Goal: Task Accomplishment & Management: Use online tool/utility

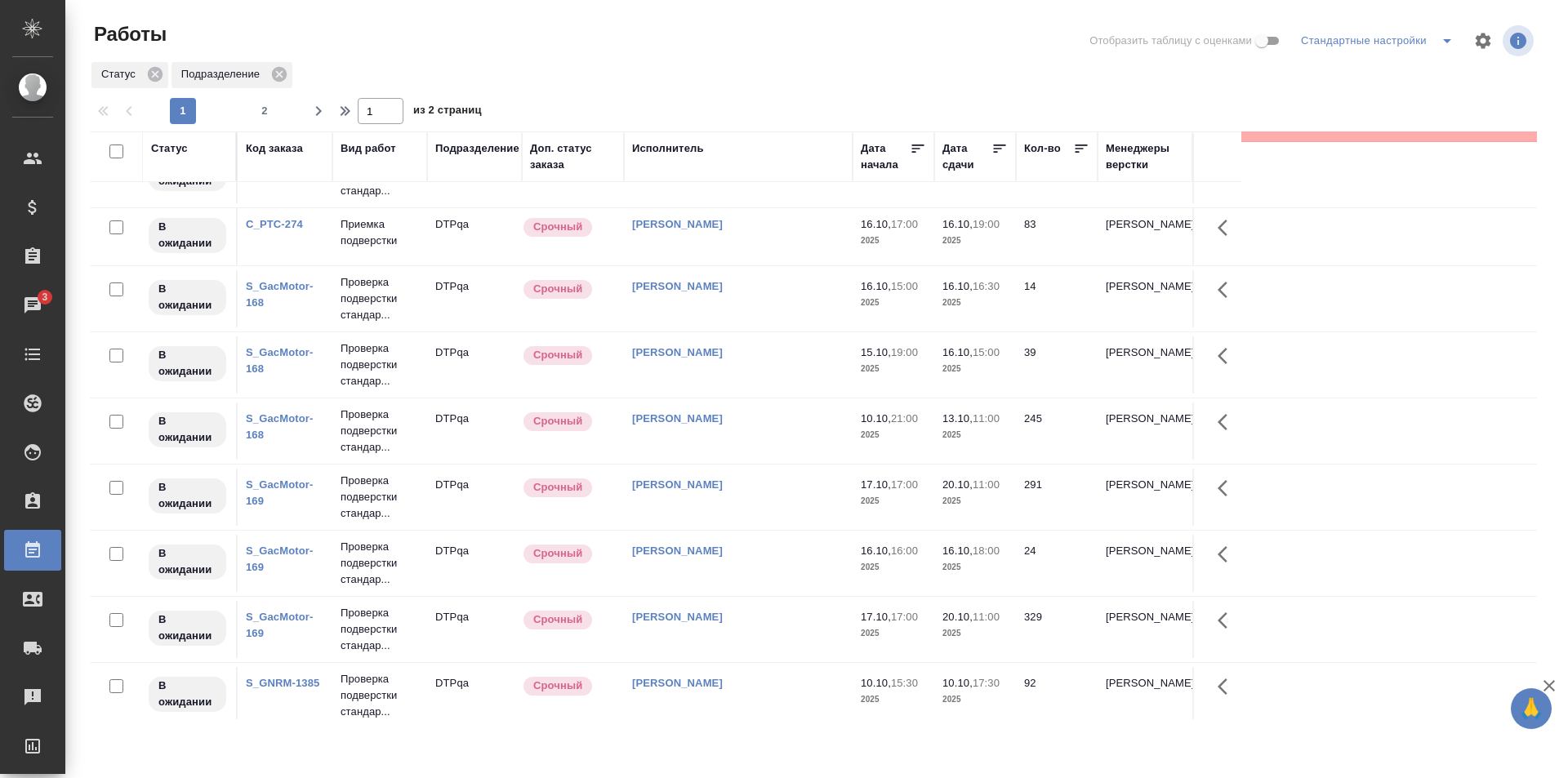
scroll to position [1108, 0]
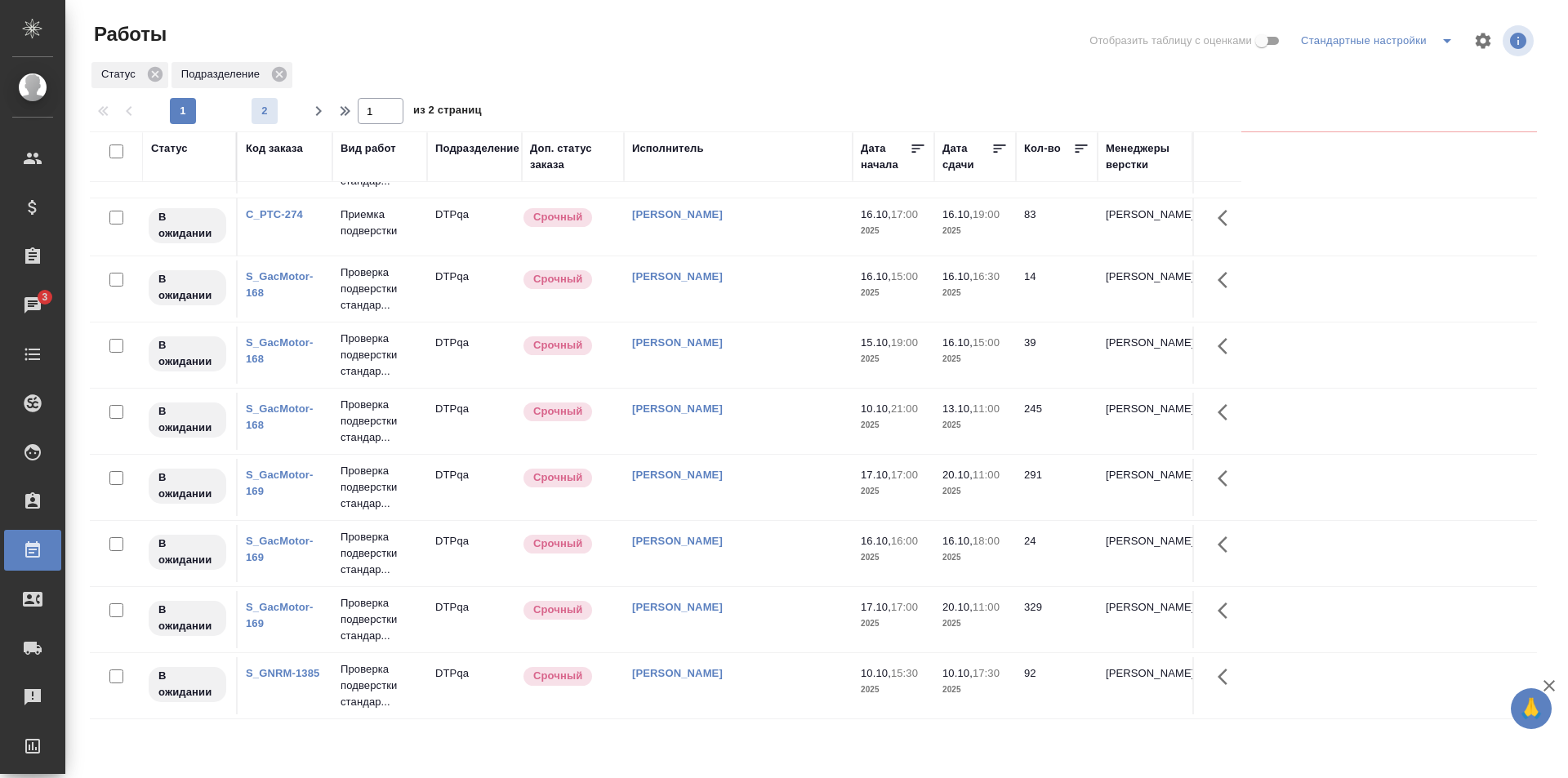
click at [266, 113] on span "2" at bounding box center [265, 110] width 26 height 17
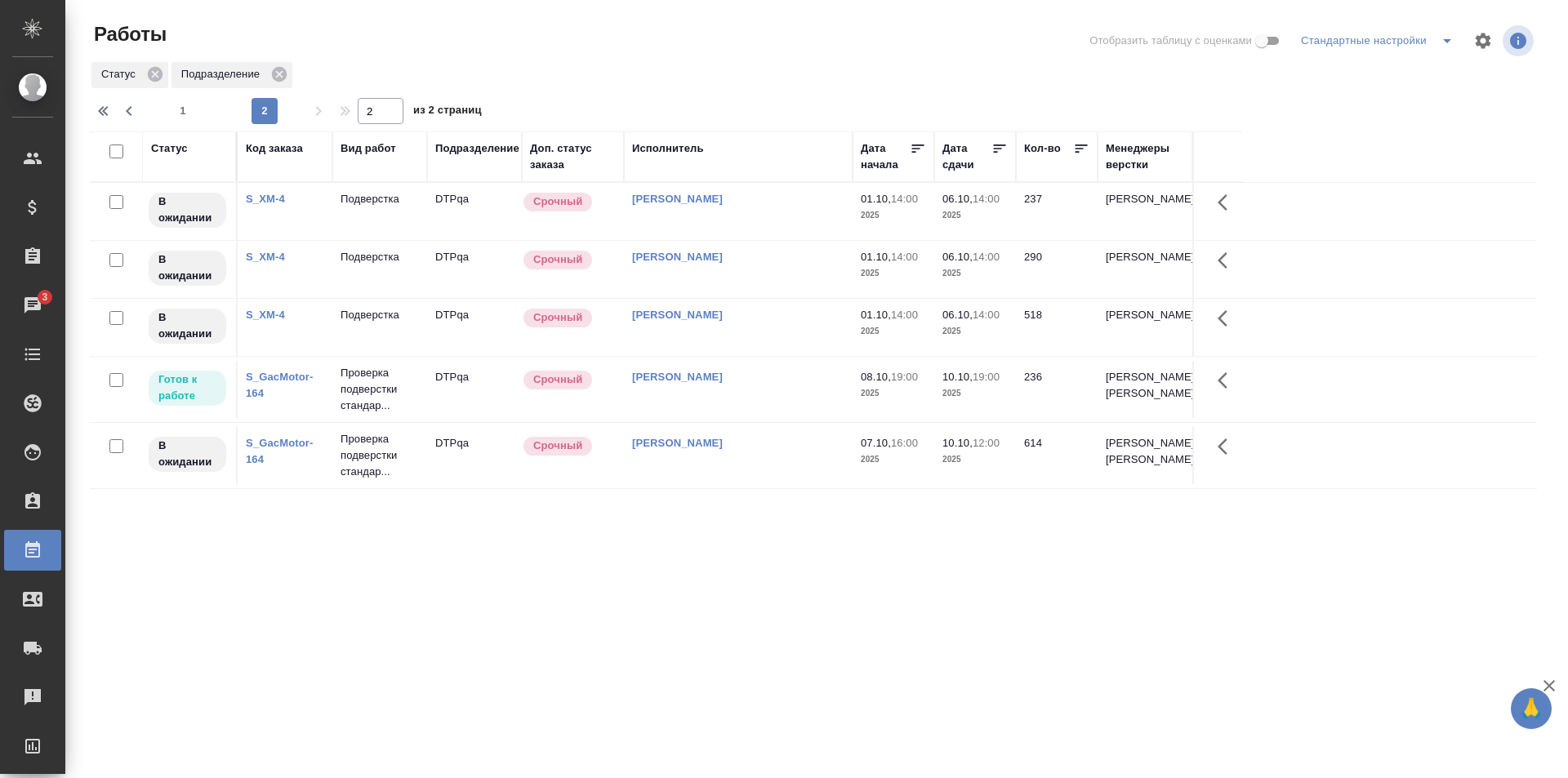
scroll to position [0, 0]
click at [758, 451] on div "[PERSON_NAME]" at bounding box center [738, 443] width 212 height 17
click at [184, 114] on span "1" at bounding box center [183, 110] width 26 height 17
type input "1"
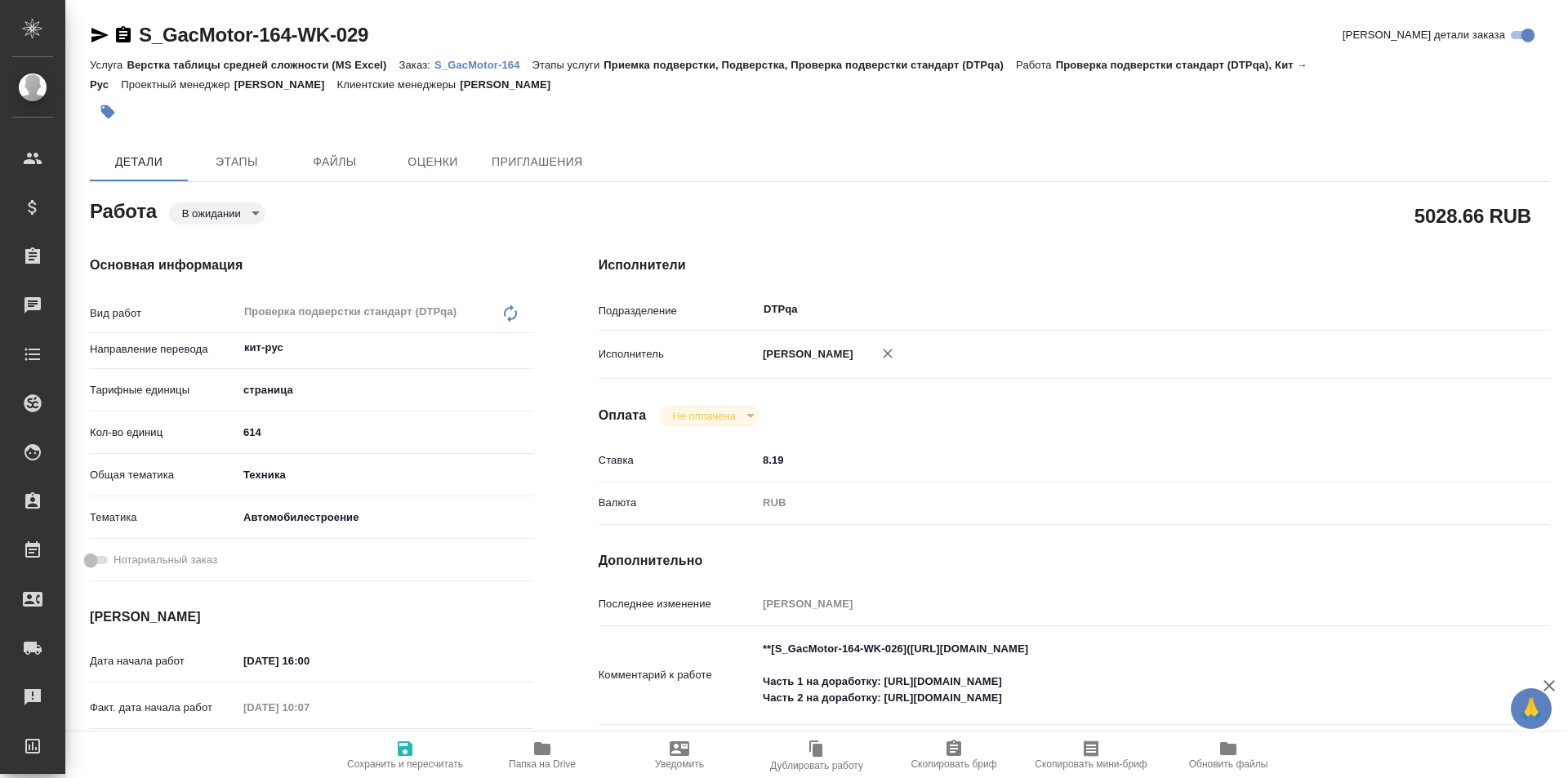
type textarea "x"
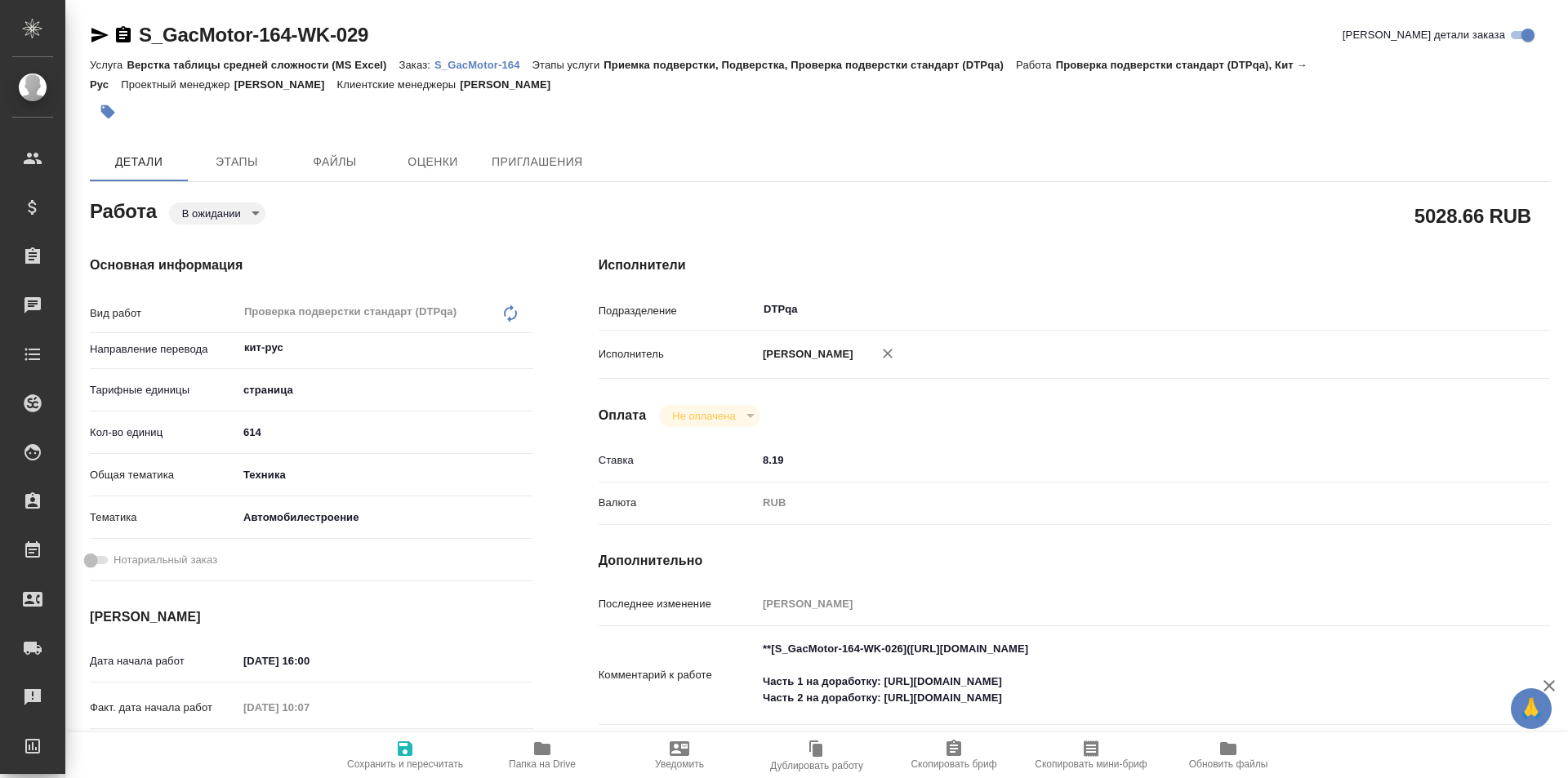
type textarea "x"
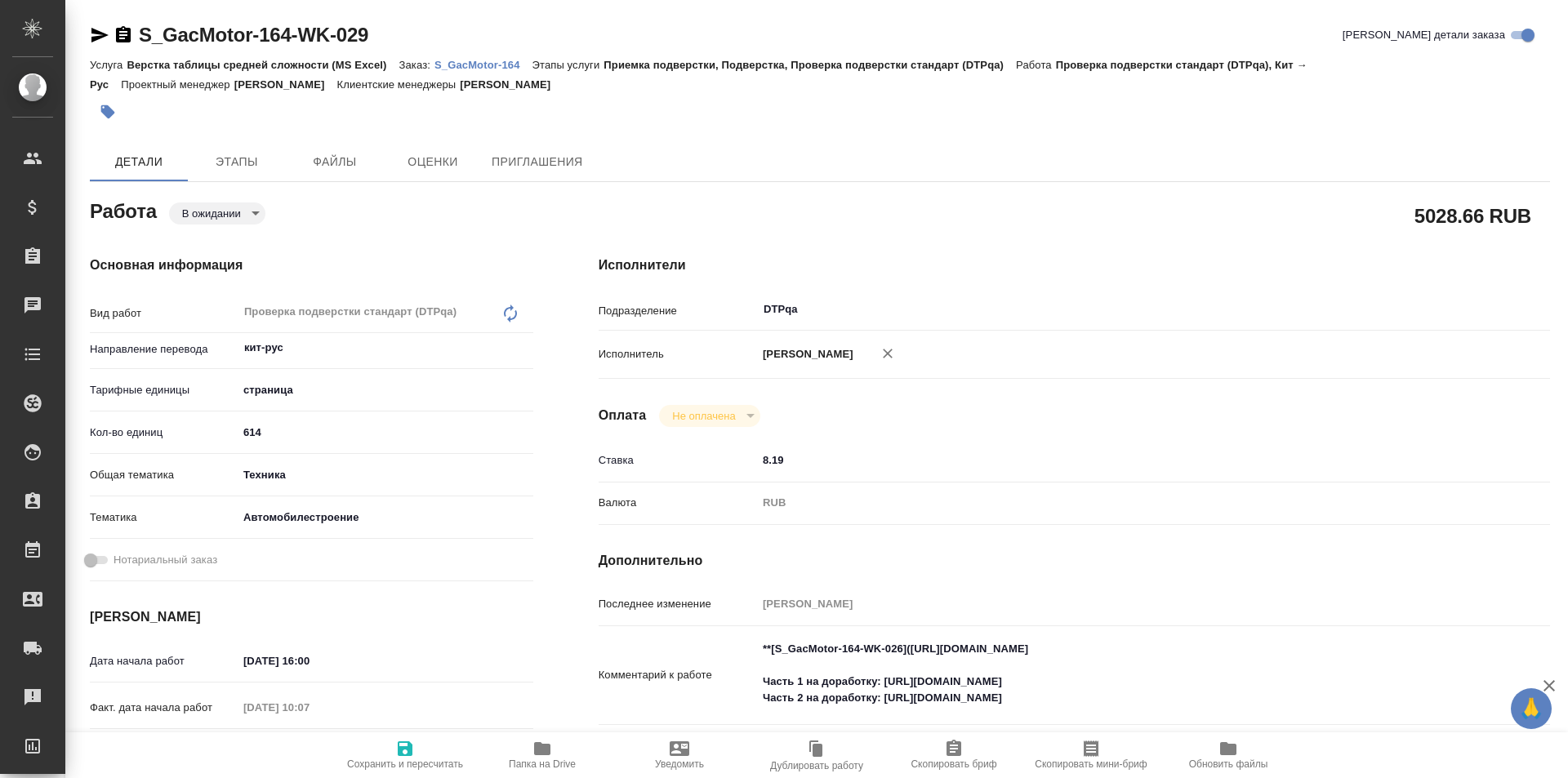
type textarea "x"
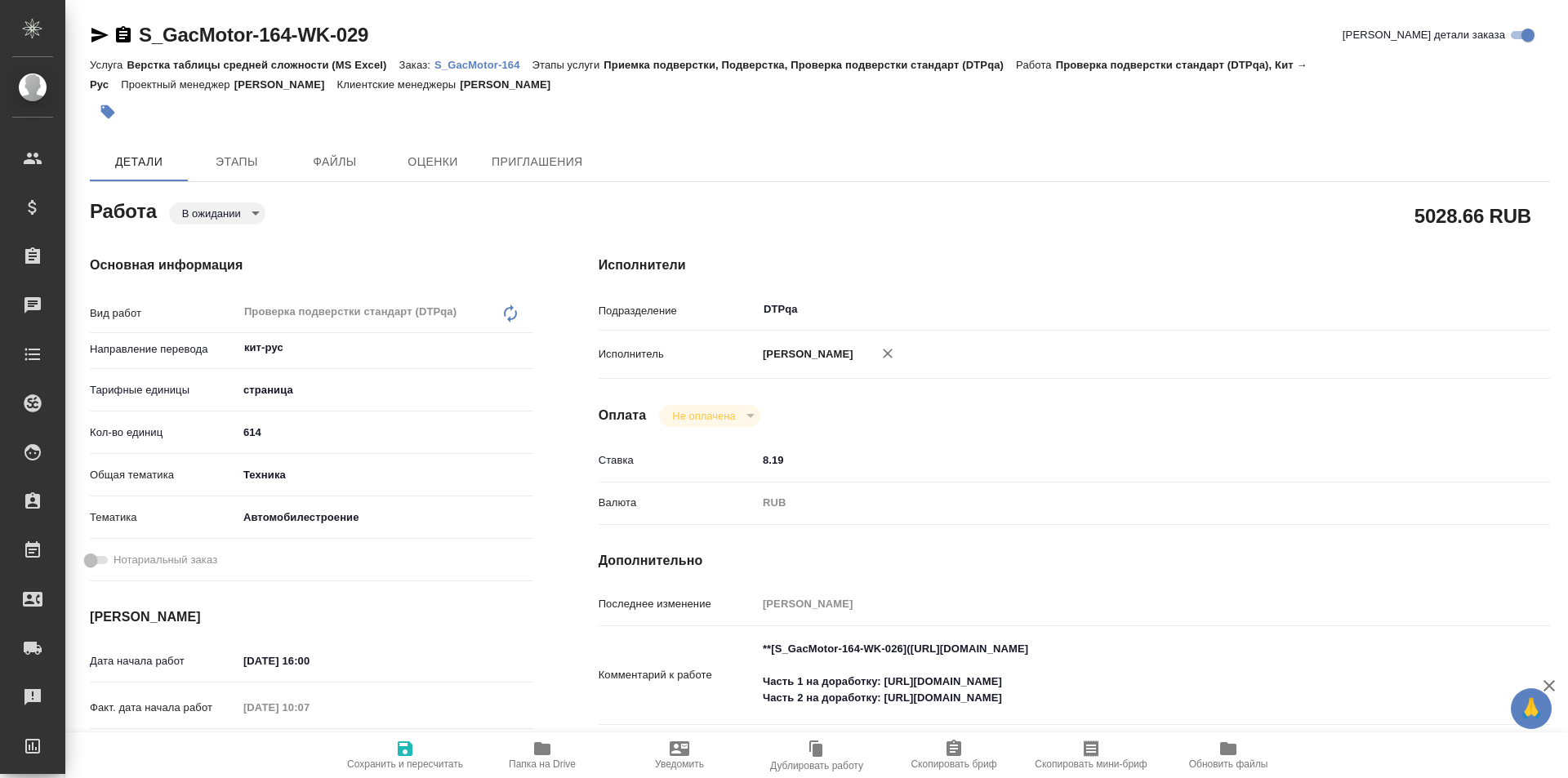
type textarea "x"
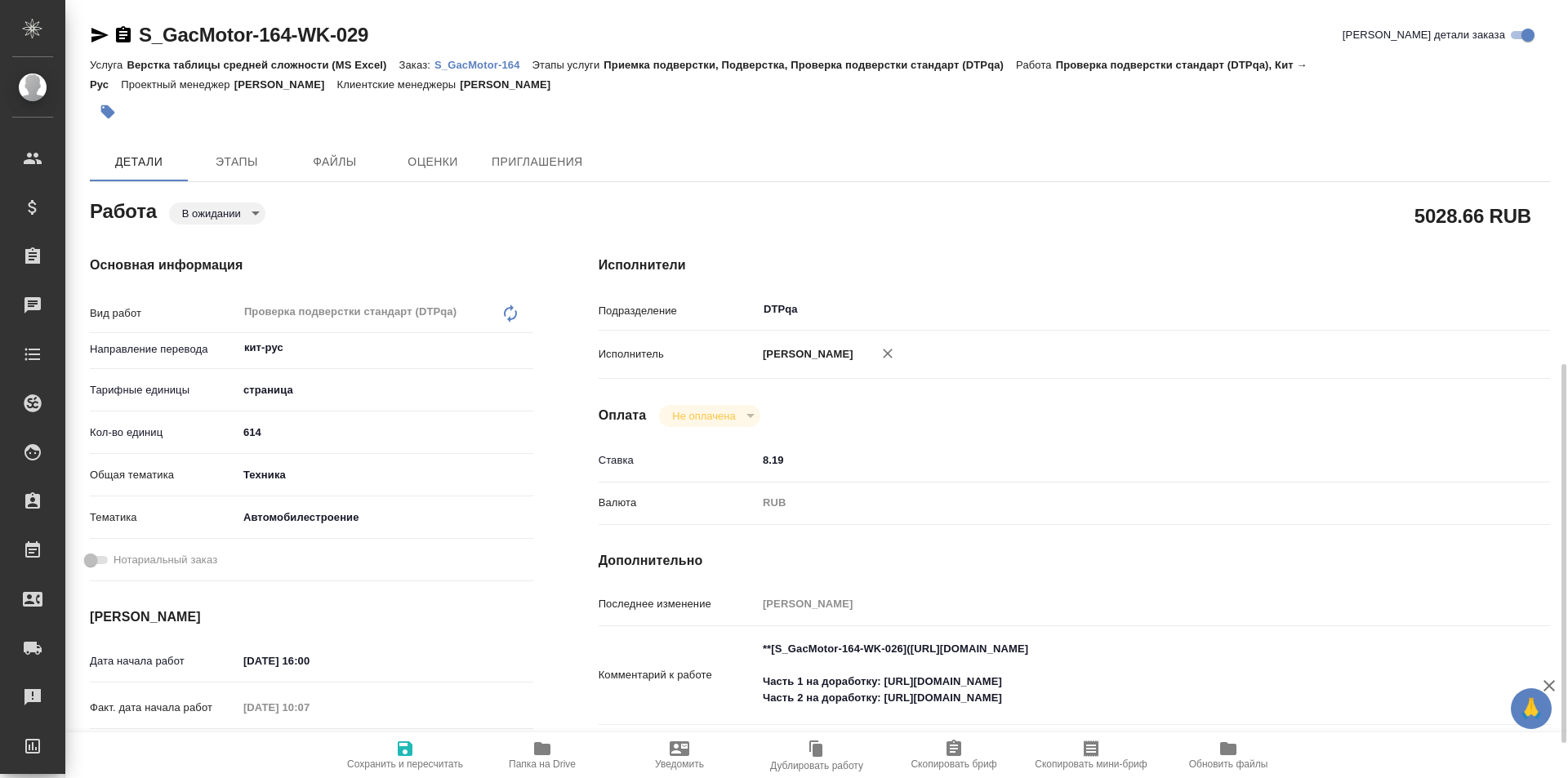
scroll to position [245, 0]
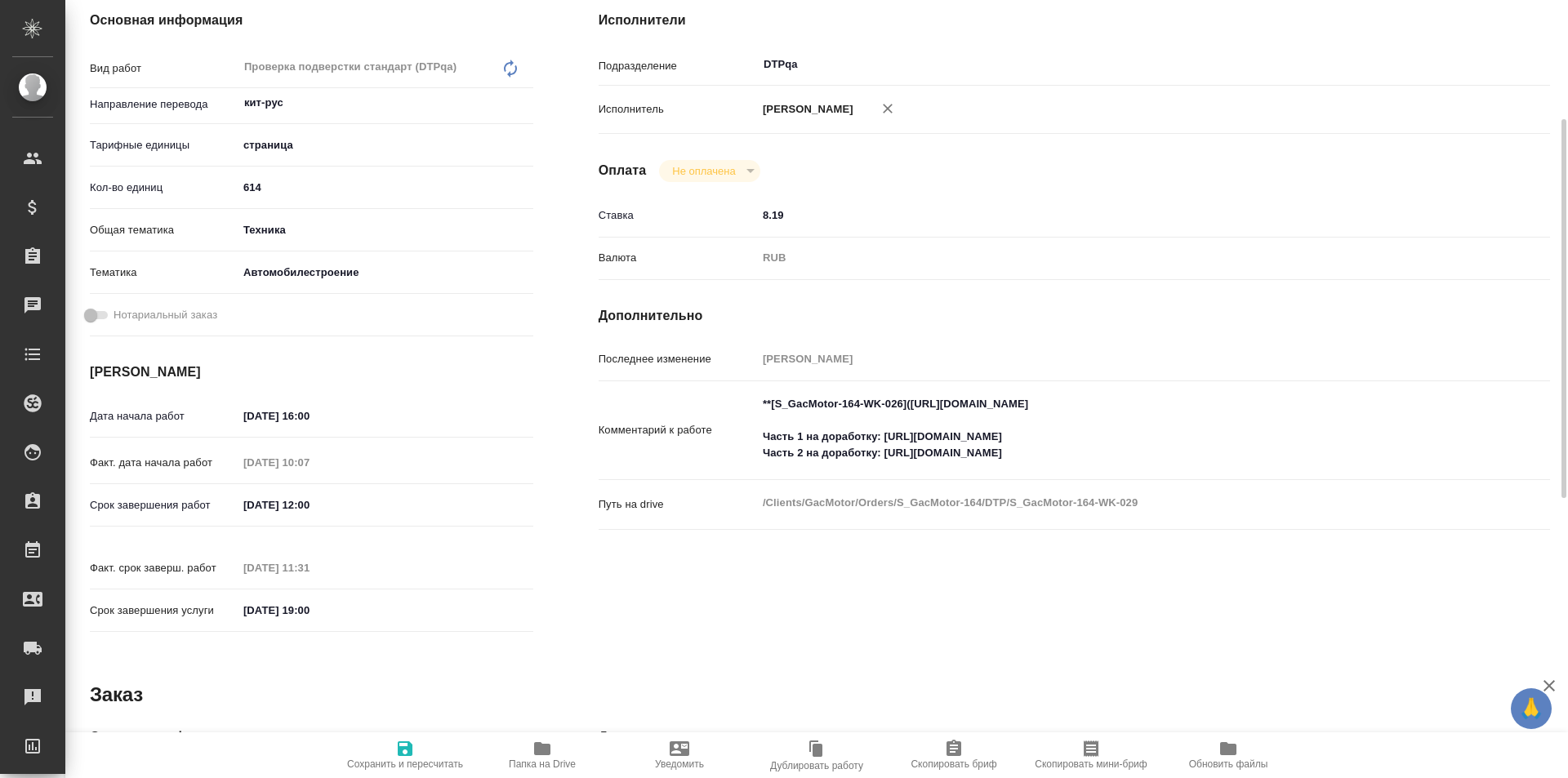
type textarea "x"
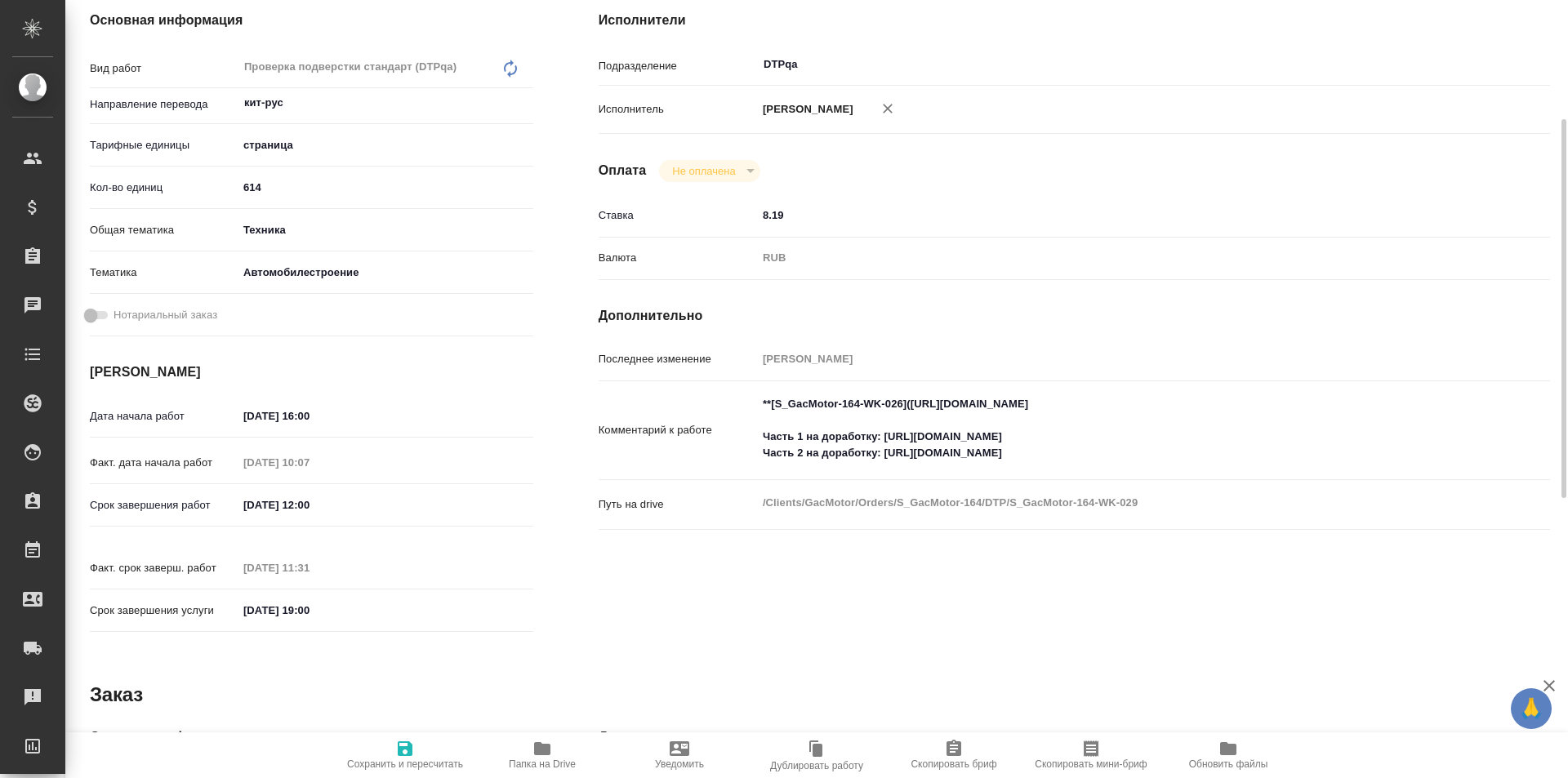
type textarea "x"
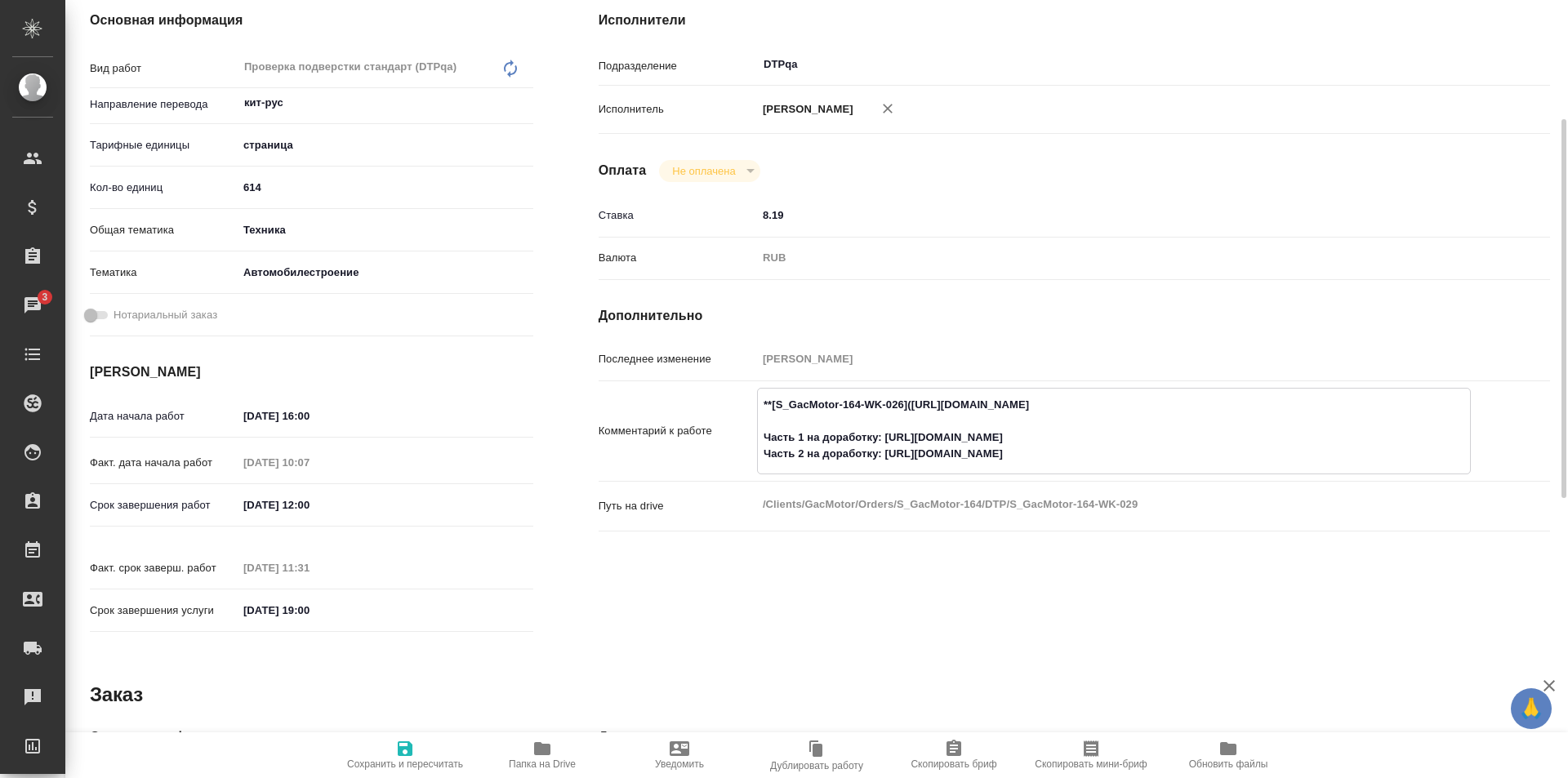
drag, startPoint x: 1214, startPoint y: 405, endPoint x: 913, endPoint y: 401, distance: 301.0
click at [913, 401] on textarea "**[S_GacMotor-164-WK-026]([URL][DOMAIN_NAME] Часть 1 на доработку: [URL][DOMAIN…" at bounding box center [1114, 429] width 713 height 77
type textarea "x"
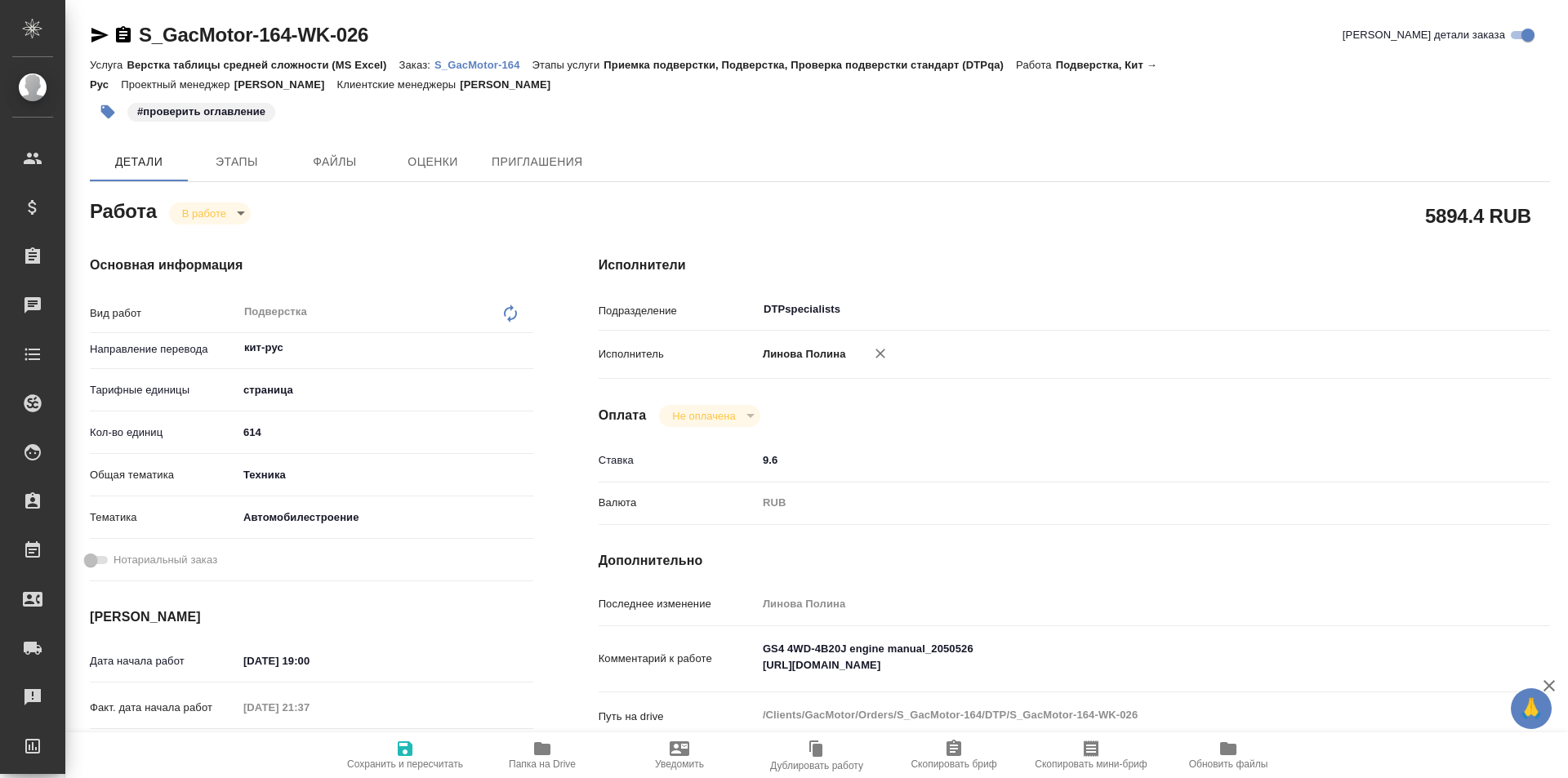
type textarea "x"
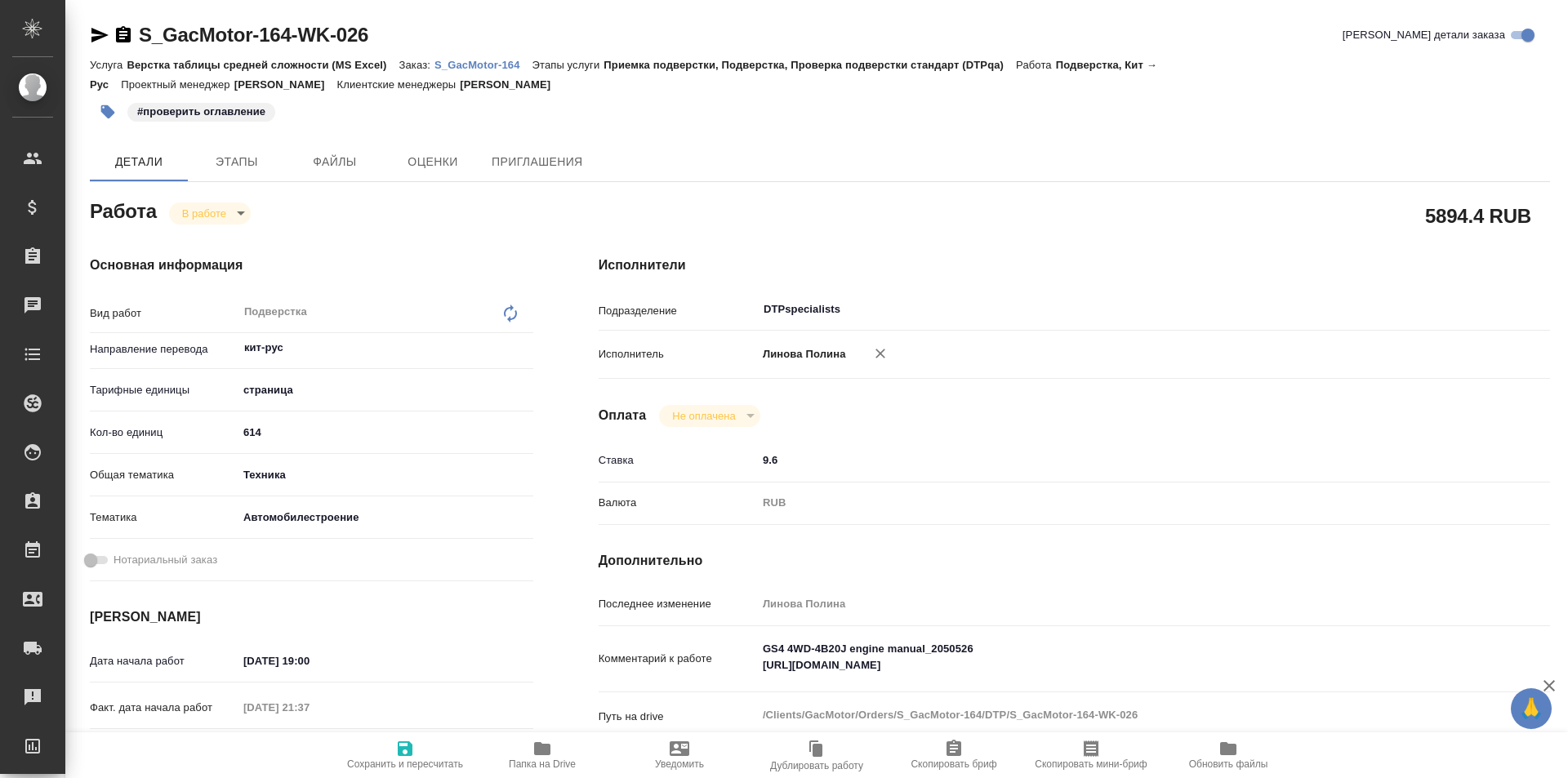
type textarea "x"
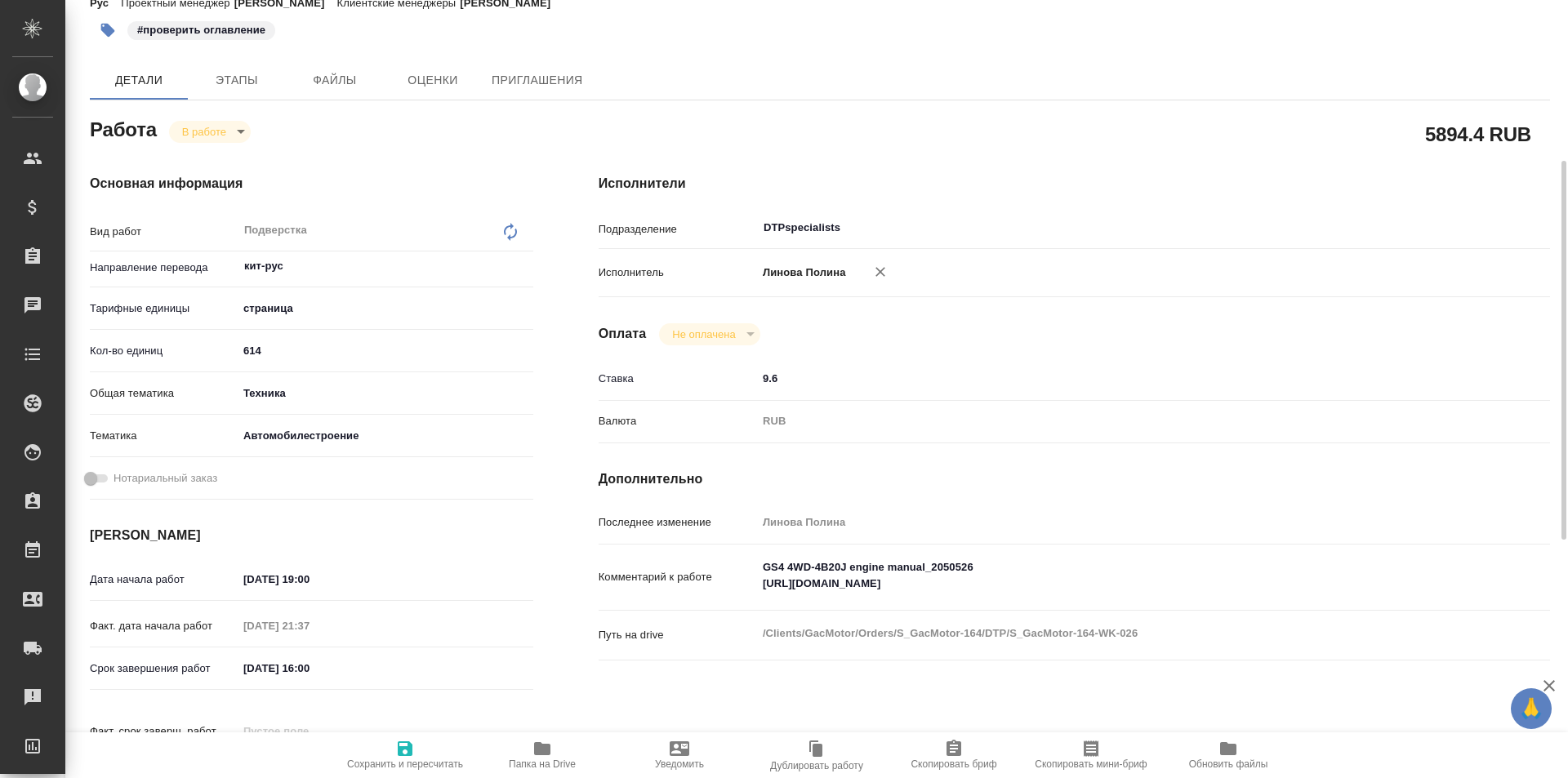
scroll to position [163, 0]
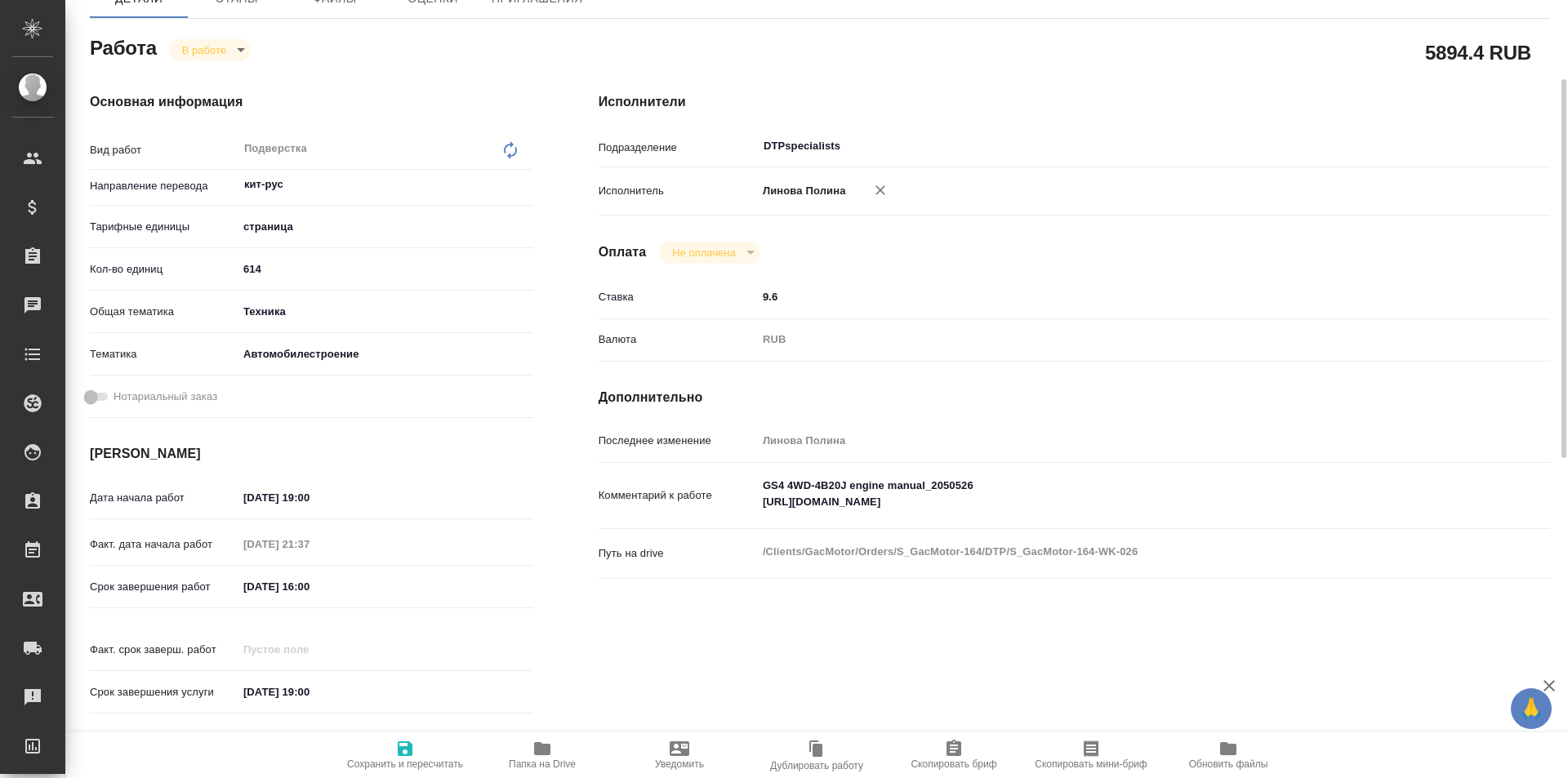
type textarea "x"
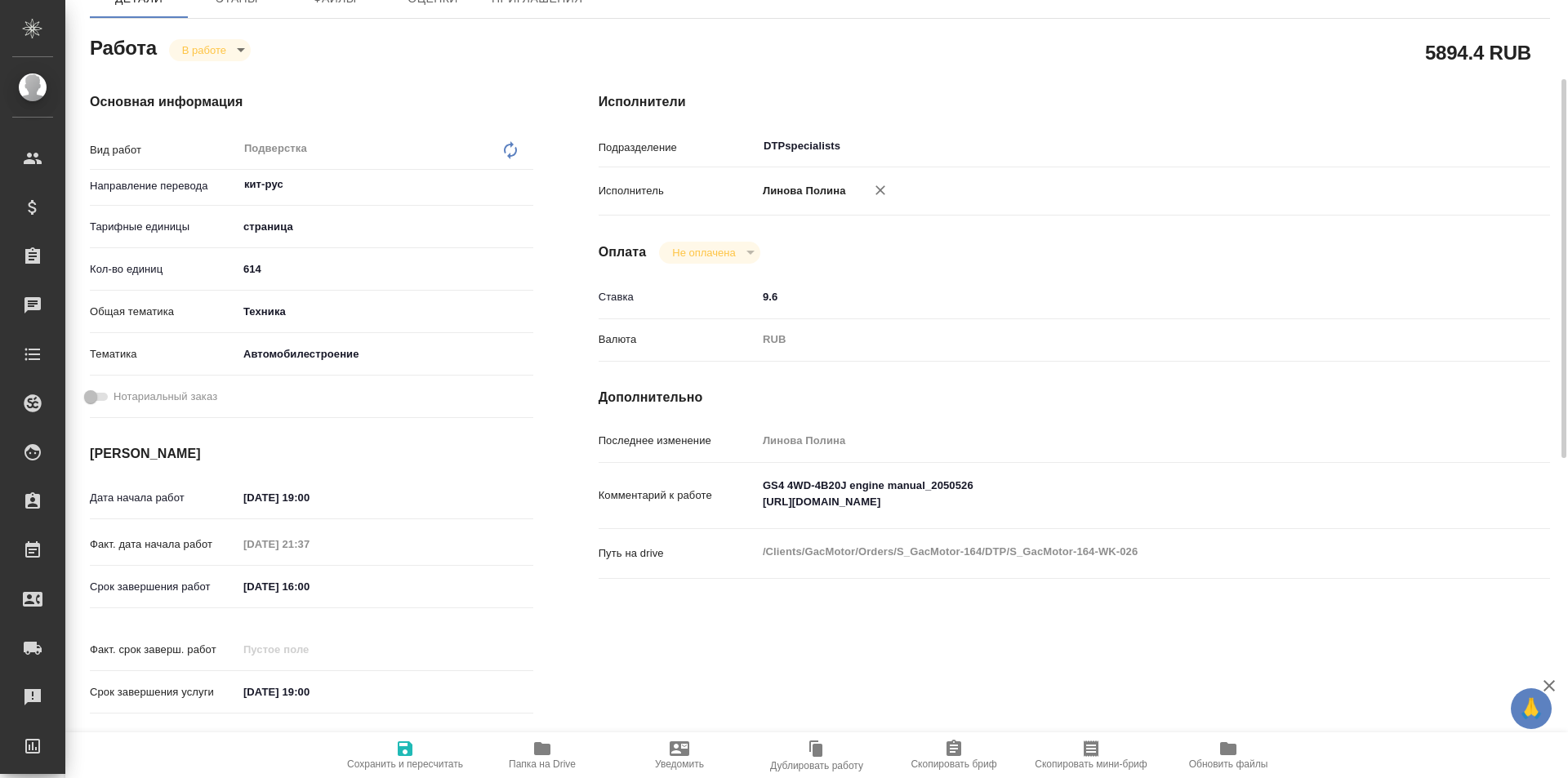
click at [537, 748] on icon "button" at bounding box center [542, 748] width 17 height 13
type textarea "x"
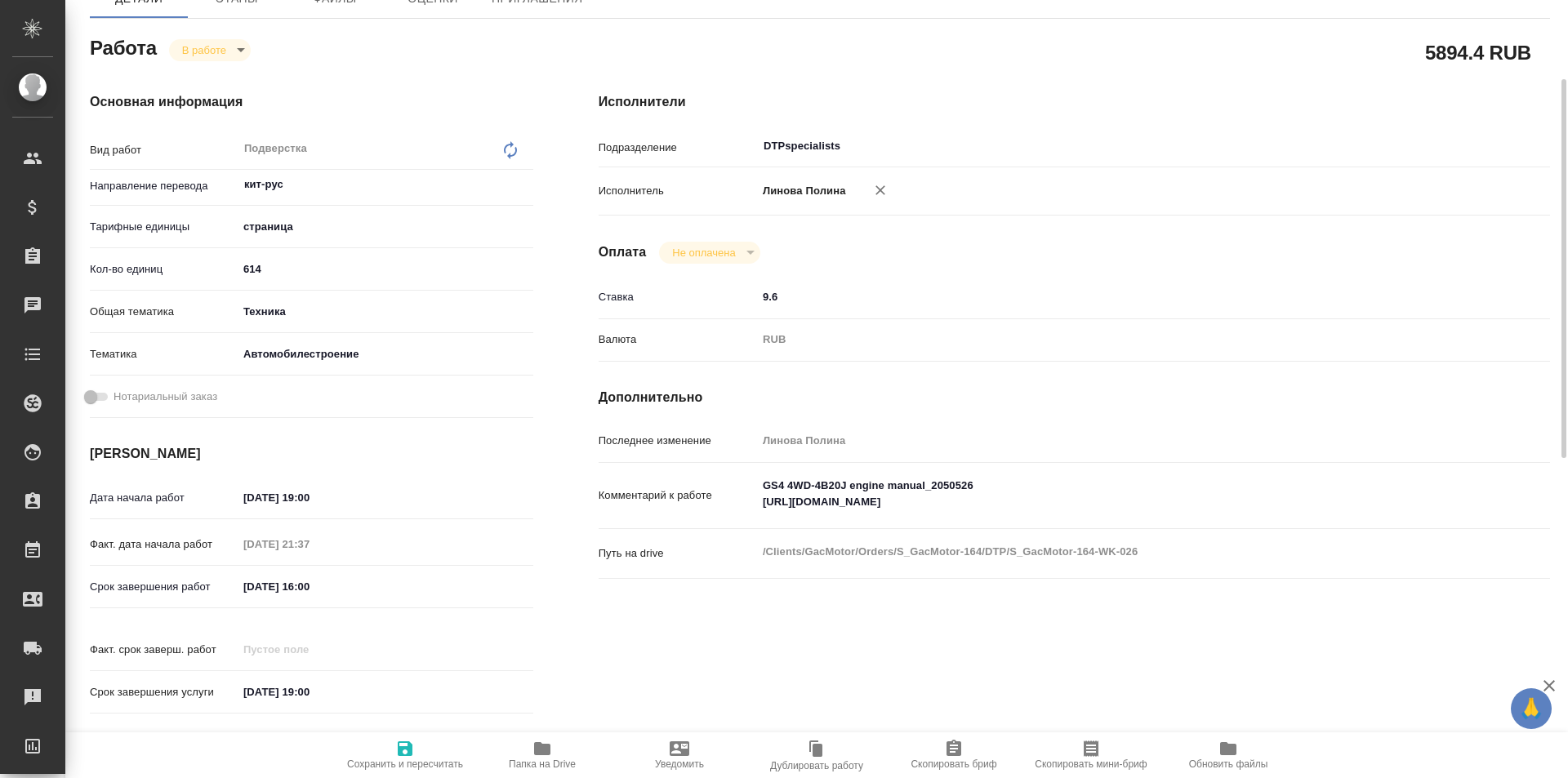
type textarea "x"
